Goal: Communication & Community: Answer question/provide support

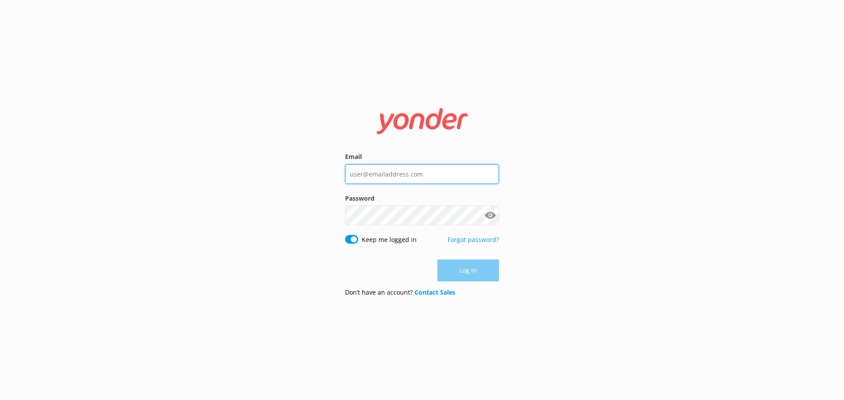
type input "Mike@cyclebc.ca"
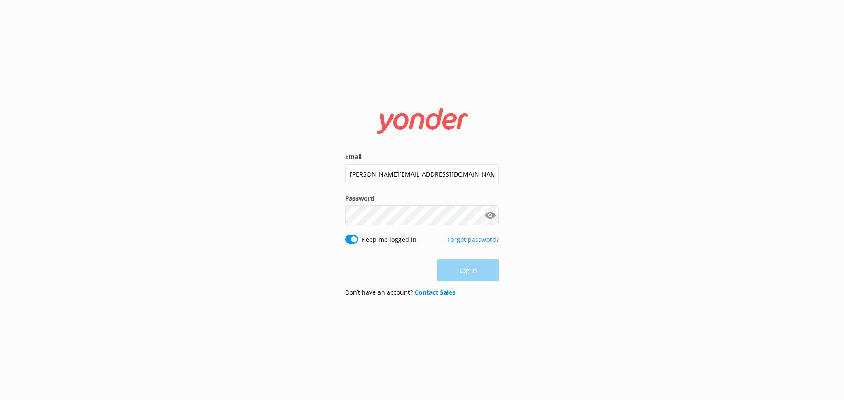
click at [478, 271] on div "Log in" at bounding box center [422, 271] width 154 height 22
click at [488, 271] on button "Log in" at bounding box center [468, 271] width 62 height 22
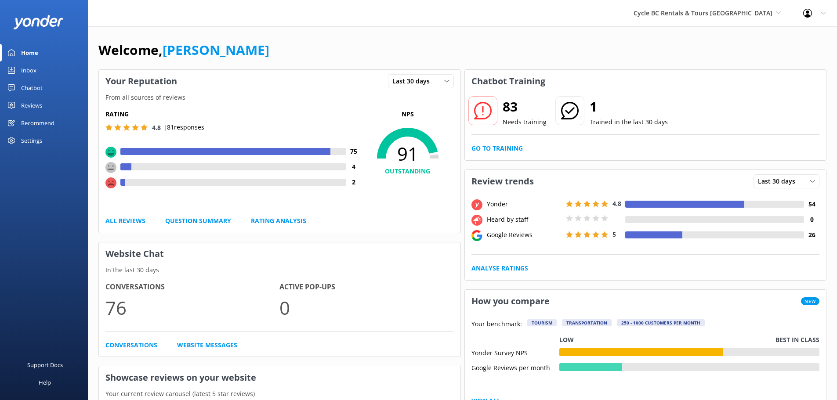
click at [40, 60] on link "Home" at bounding box center [44, 53] width 88 height 18
click at [40, 69] on link "Inbox" at bounding box center [44, 71] width 88 height 18
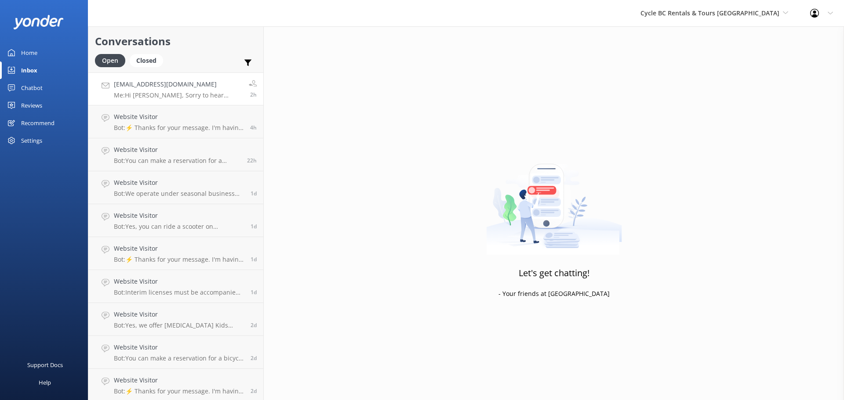
click at [197, 95] on p "Me: Hi Daniel, Sorry to hear about the side stand switch, but glad you managed …" at bounding box center [178, 95] width 128 height 8
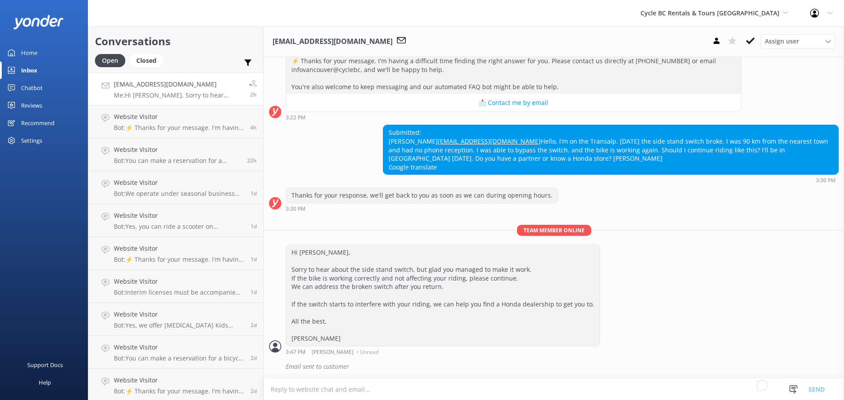
scroll to position [133, 0]
click at [152, 351] on div "Website Visitor Bot: You can make a reservation for a bicycle rental through ou…" at bounding box center [179, 350] width 130 height 19
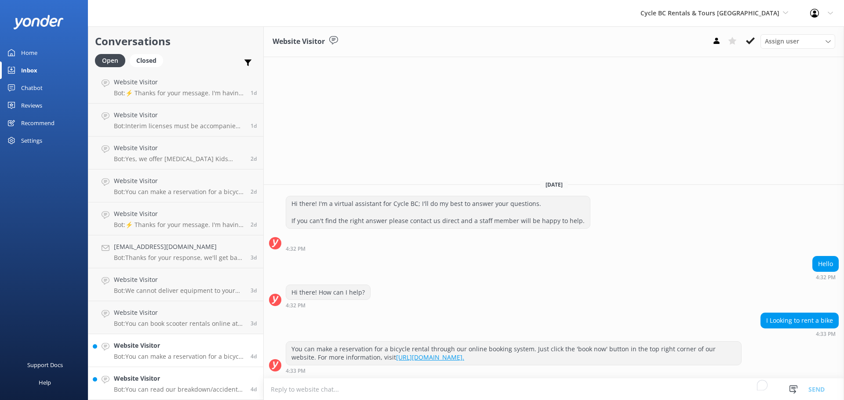
drag, startPoint x: 200, startPoint y: 377, endPoint x: 211, endPoint y: 378, distance: 11.5
click at [201, 378] on h4 "Website Visitor" at bounding box center [179, 379] width 130 height 10
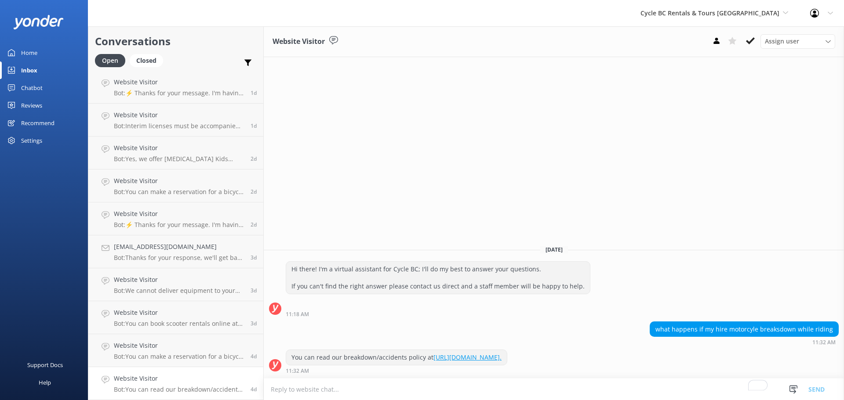
click at [501, 358] on link "[URL][DOMAIN_NAME]." at bounding box center [467, 357] width 68 height 8
